Goal: Task Accomplishment & Management: Manage account settings

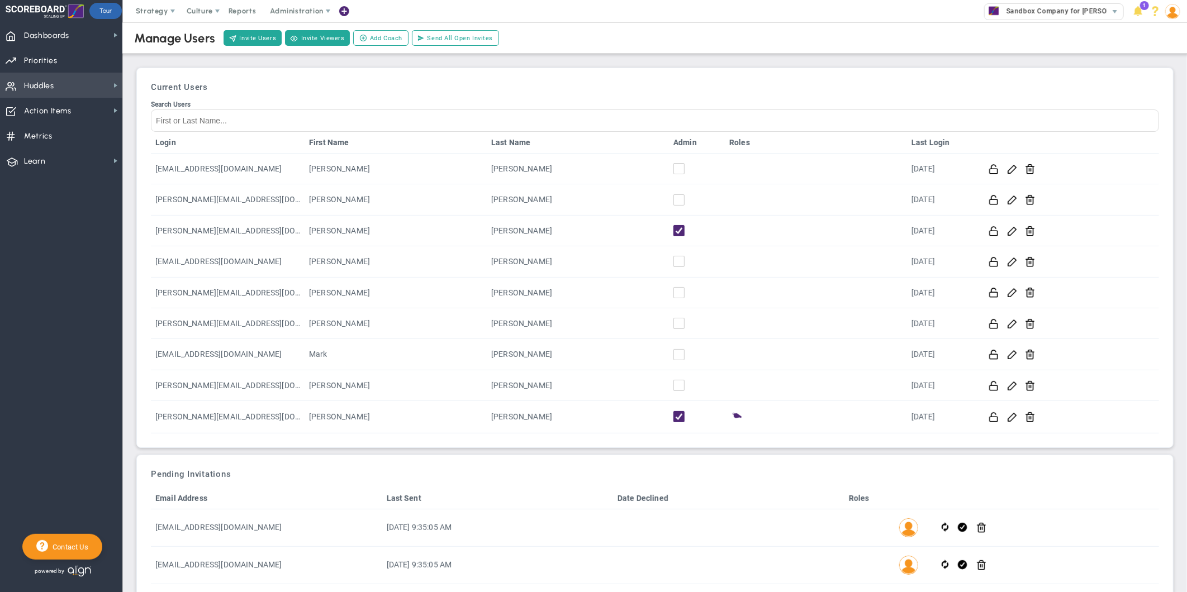
click at [32, 82] on span "Huddles" at bounding box center [39, 85] width 30 height 23
click at [1027, 13] on span "Sandbox Company for [PERSON_NAME]" at bounding box center [1069, 11] width 137 height 15
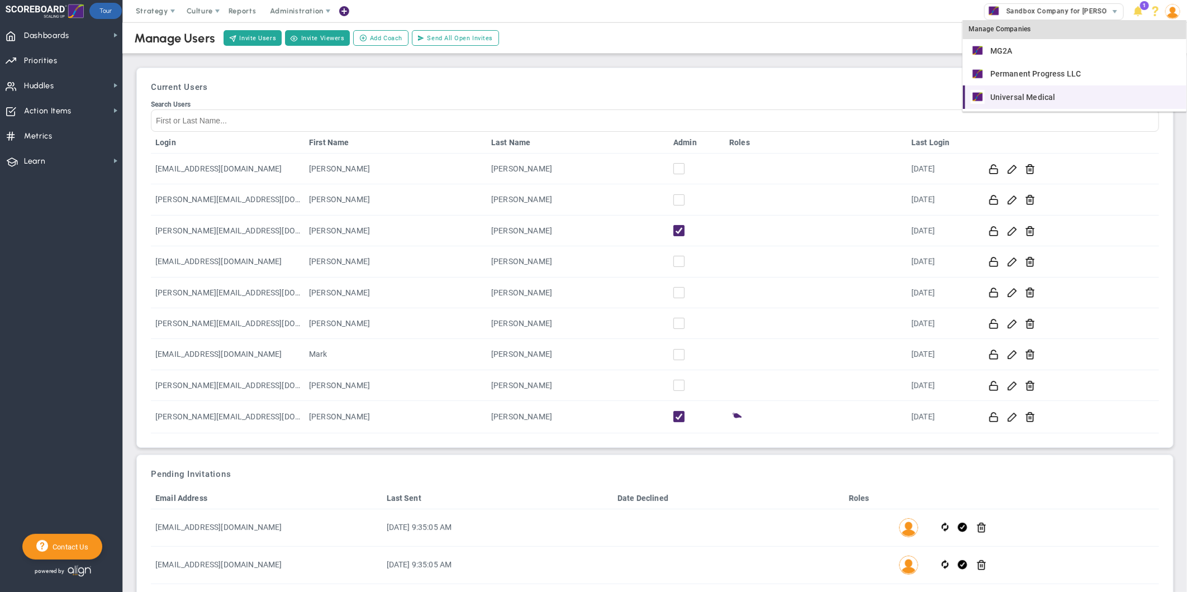
click at [1013, 97] on span "Universal Medical" at bounding box center [1022, 97] width 65 height 8
